Goal: Task Accomplishment & Management: Manage account settings

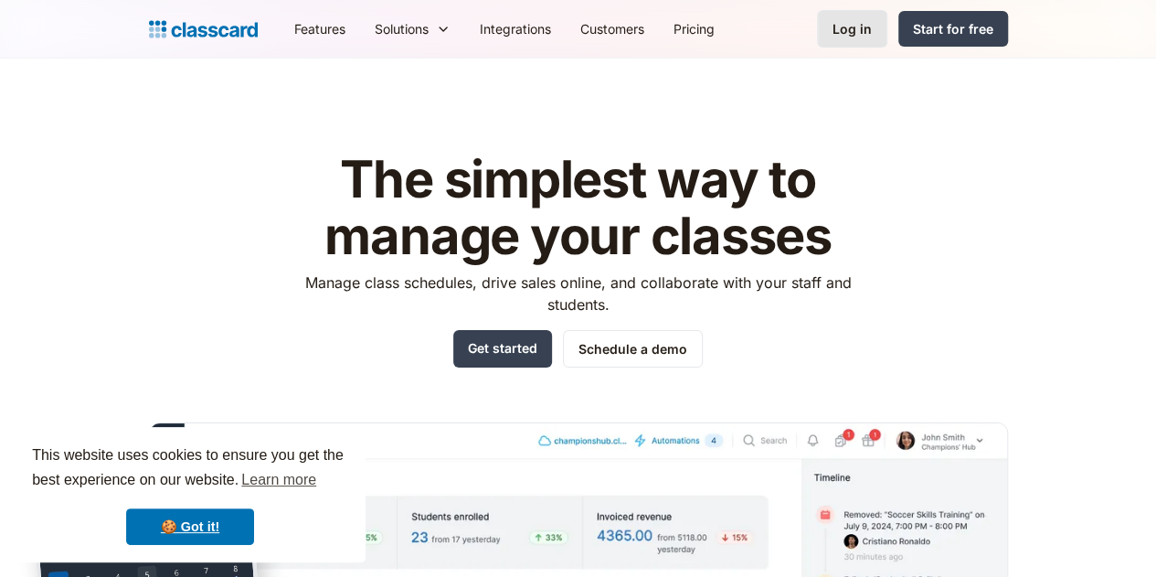
click at [872, 35] on div "Log in" at bounding box center [852, 28] width 39 height 19
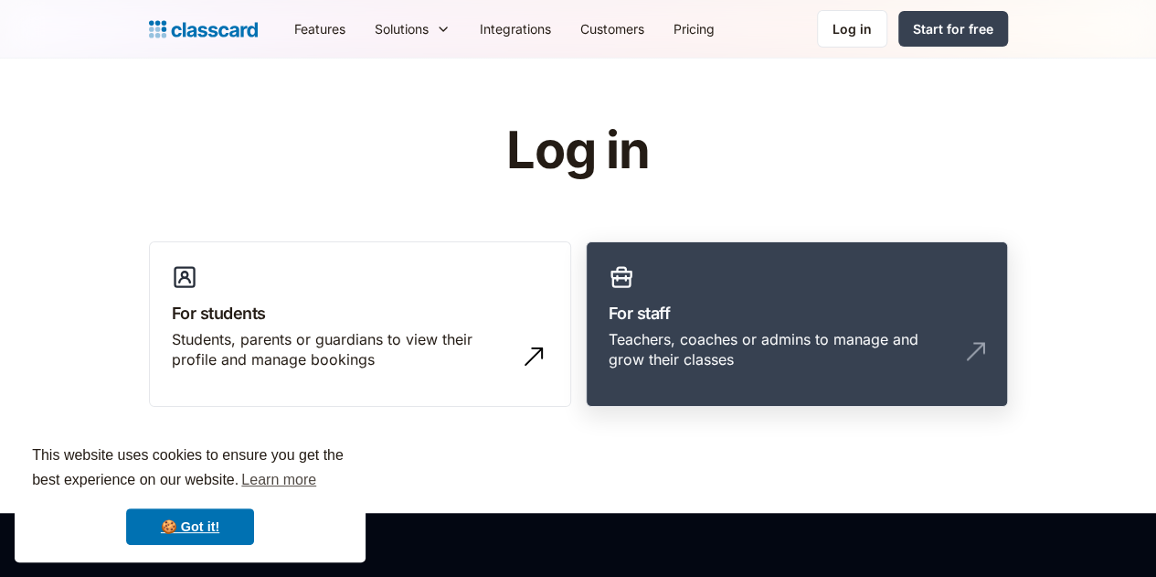
click at [677, 318] on h3 "For staff" at bounding box center [797, 313] width 377 height 25
